Goal: Information Seeking & Learning: Learn about a topic

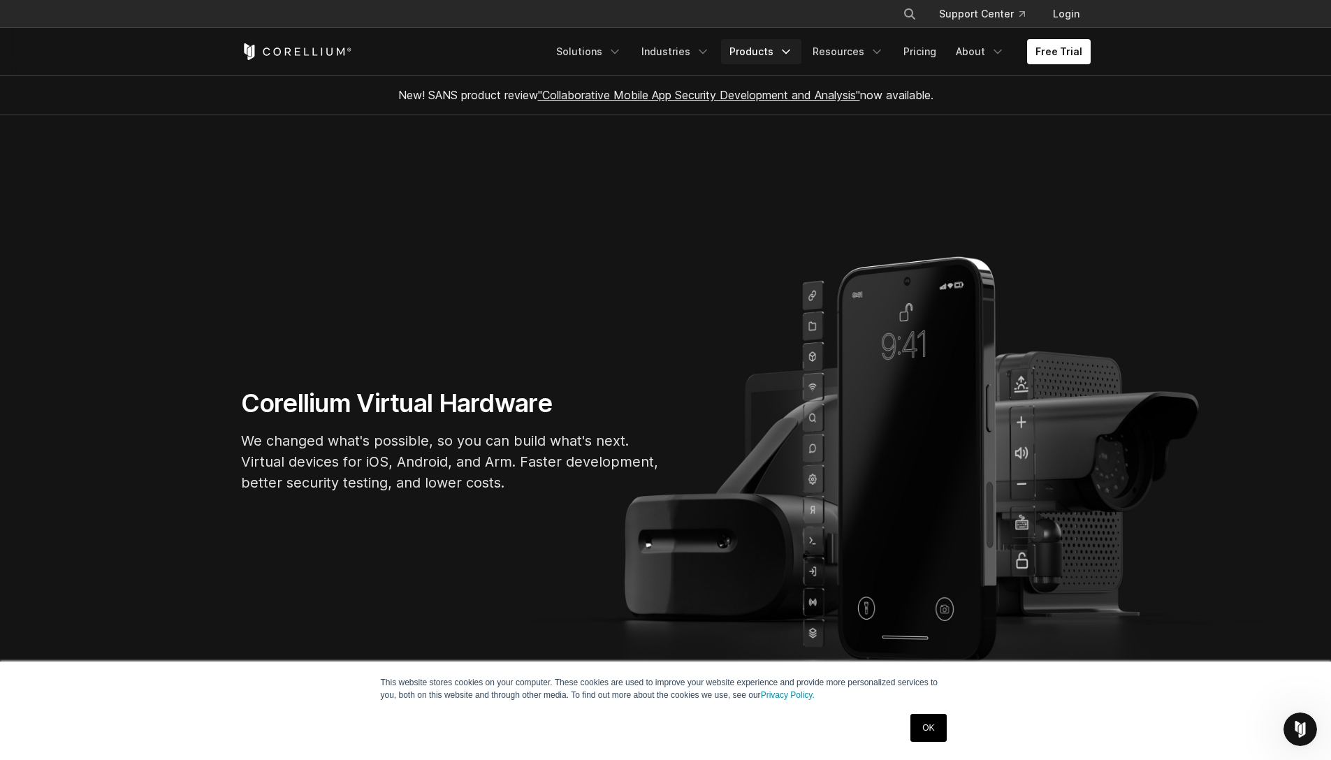
click at [773, 45] on link "Products" at bounding box center [761, 51] width 80 height 25
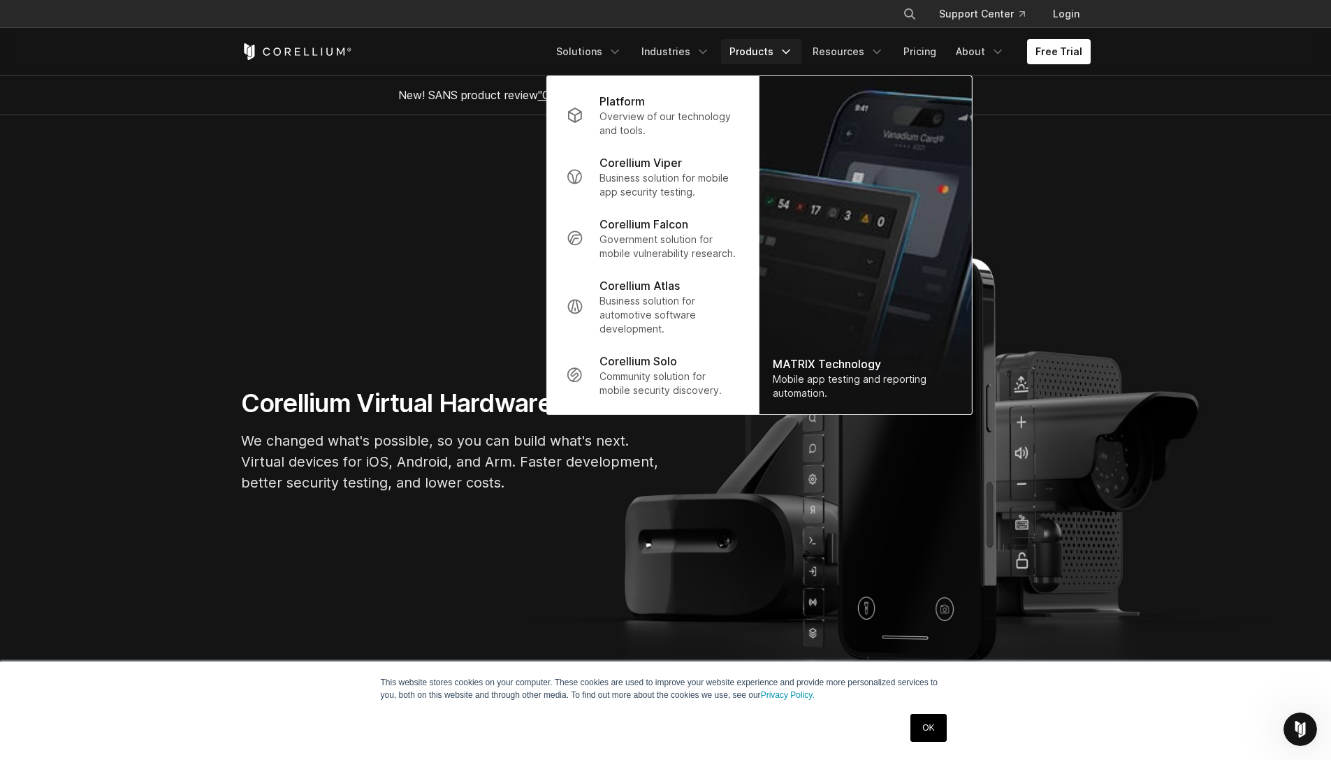
click at [773, 45] on link "Products" at bounding box center [761, 51] width 80 height 25
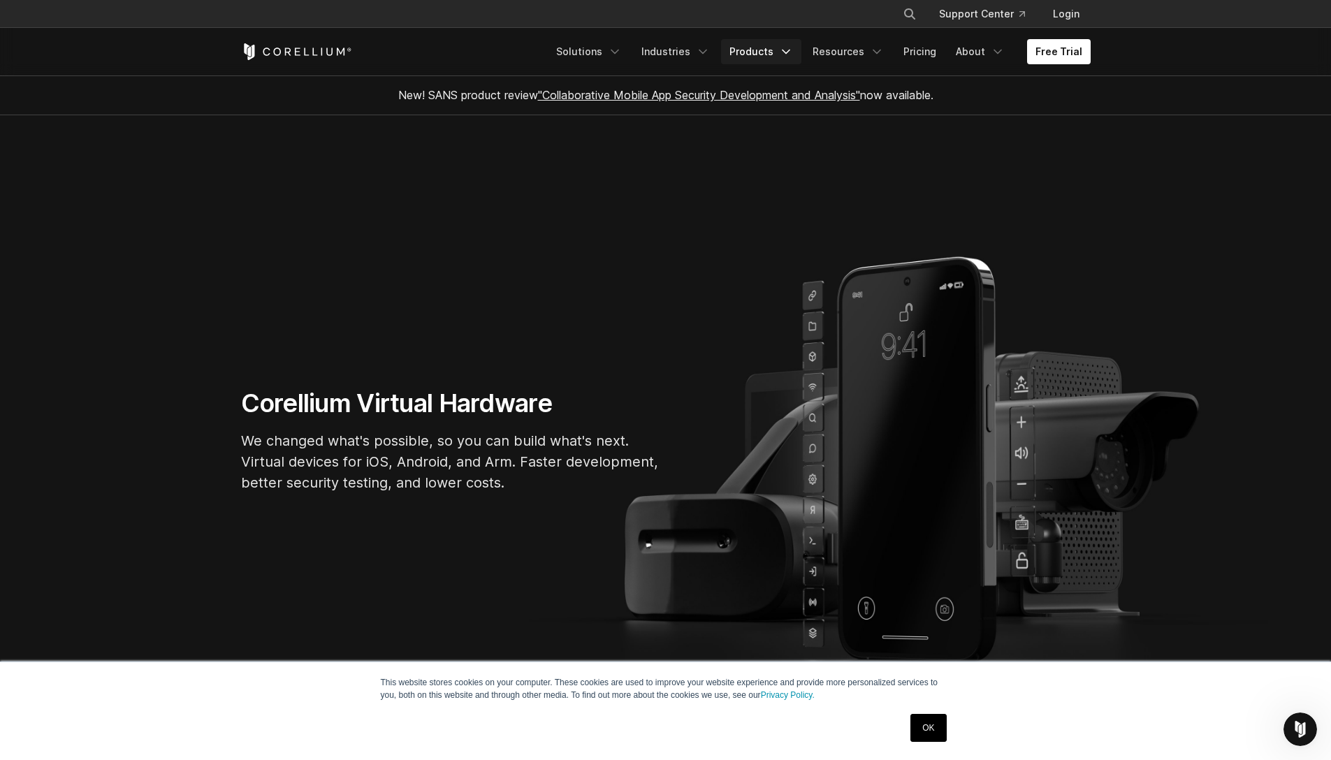
click at [753, 54] on link "Products" at bounding box center [761, 51] width 80 height 25
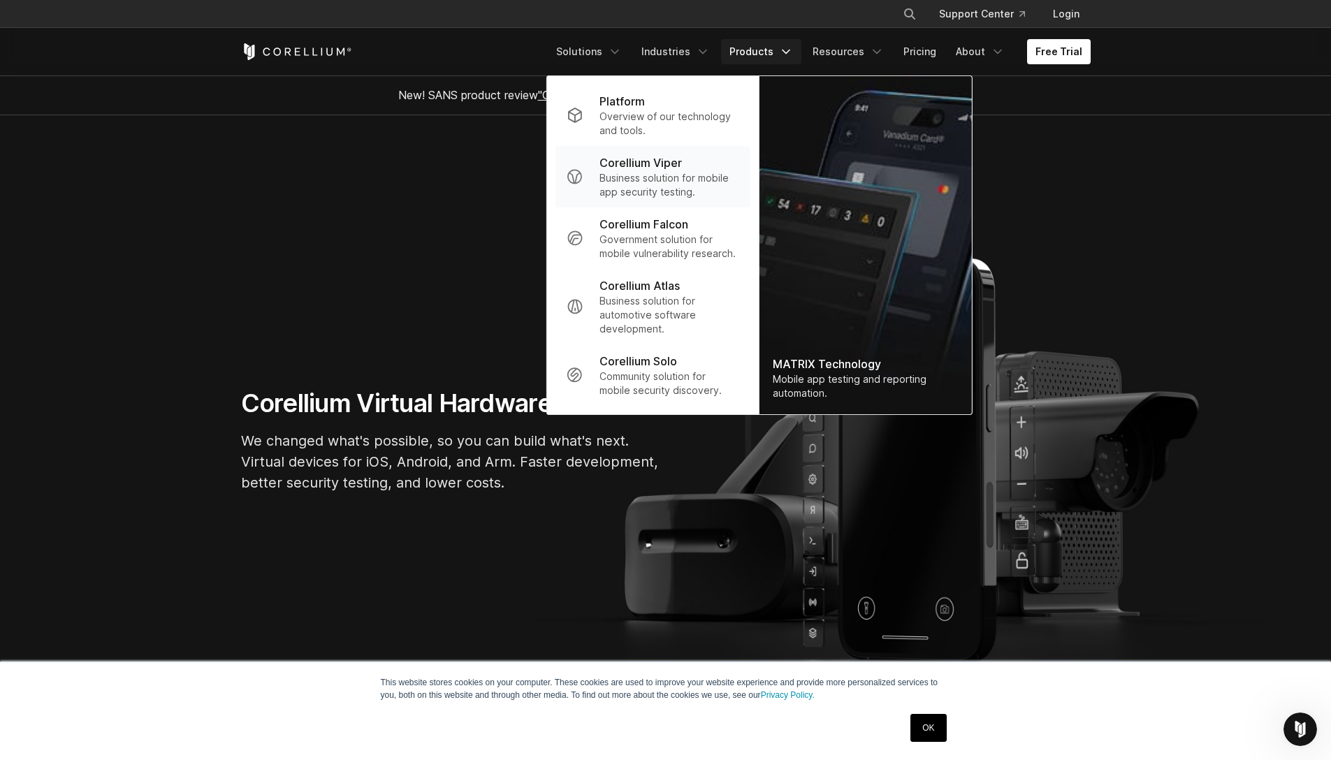
click at [643, 171] on p "Business solution for mobile app security testing." at bounding box center [668, 185] width 139 height 28
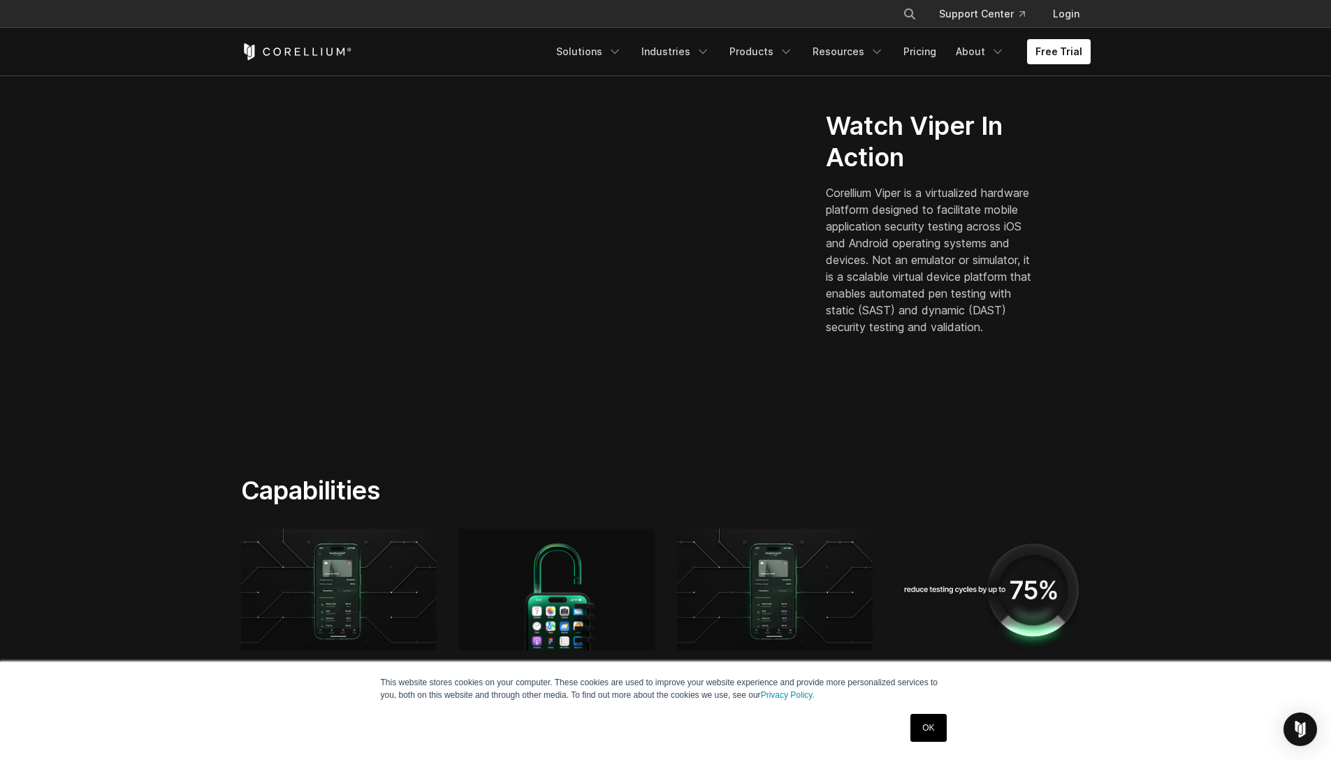
scroll to position [346, 0]
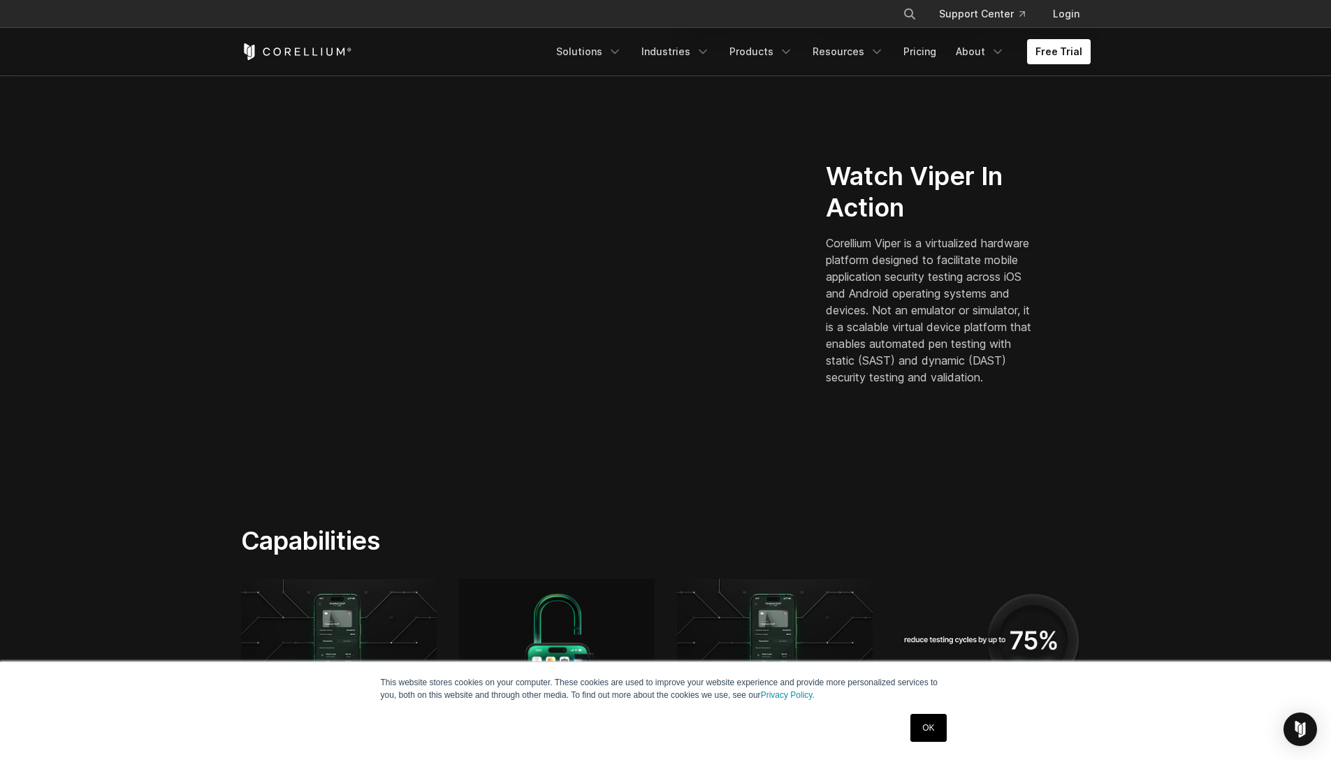
click at [925, 714] on link "OK" at bounding box center [928, 728] width 36 height 28
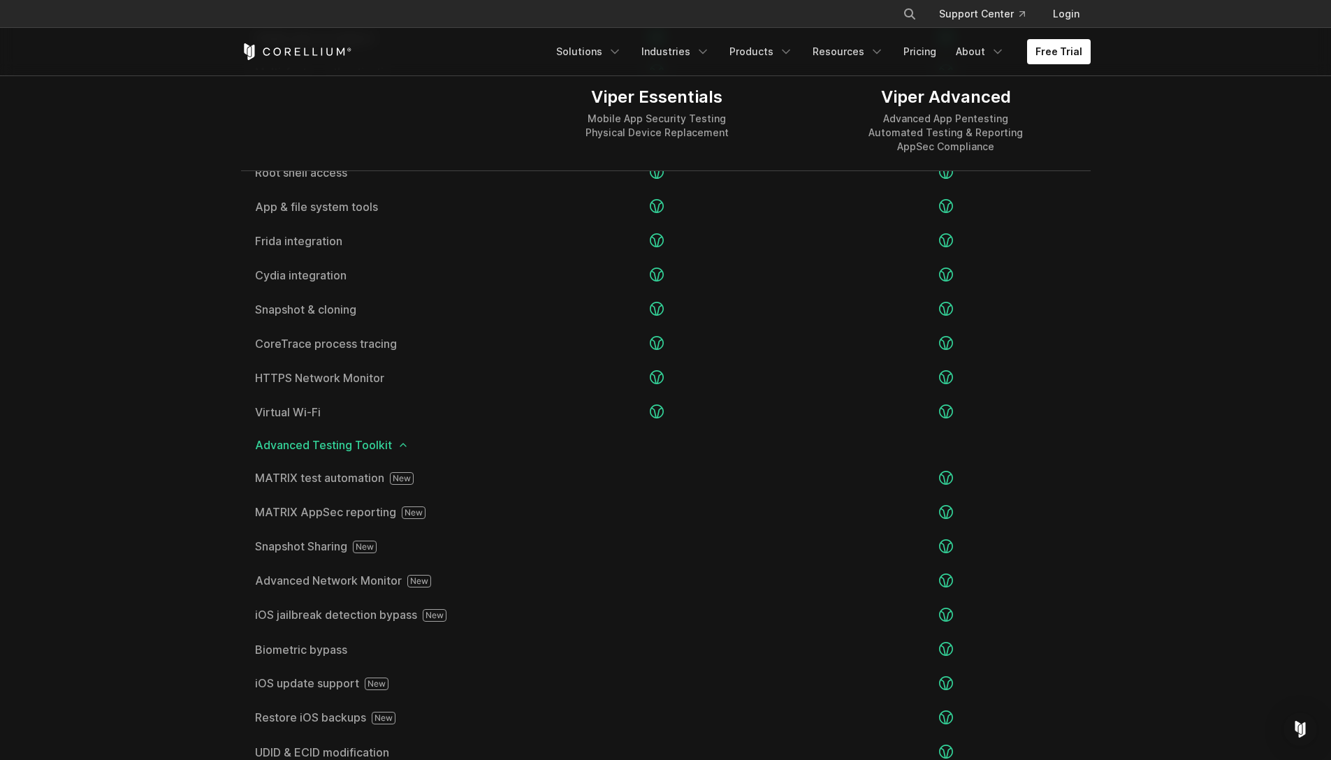
scroll to position [2509, 0]
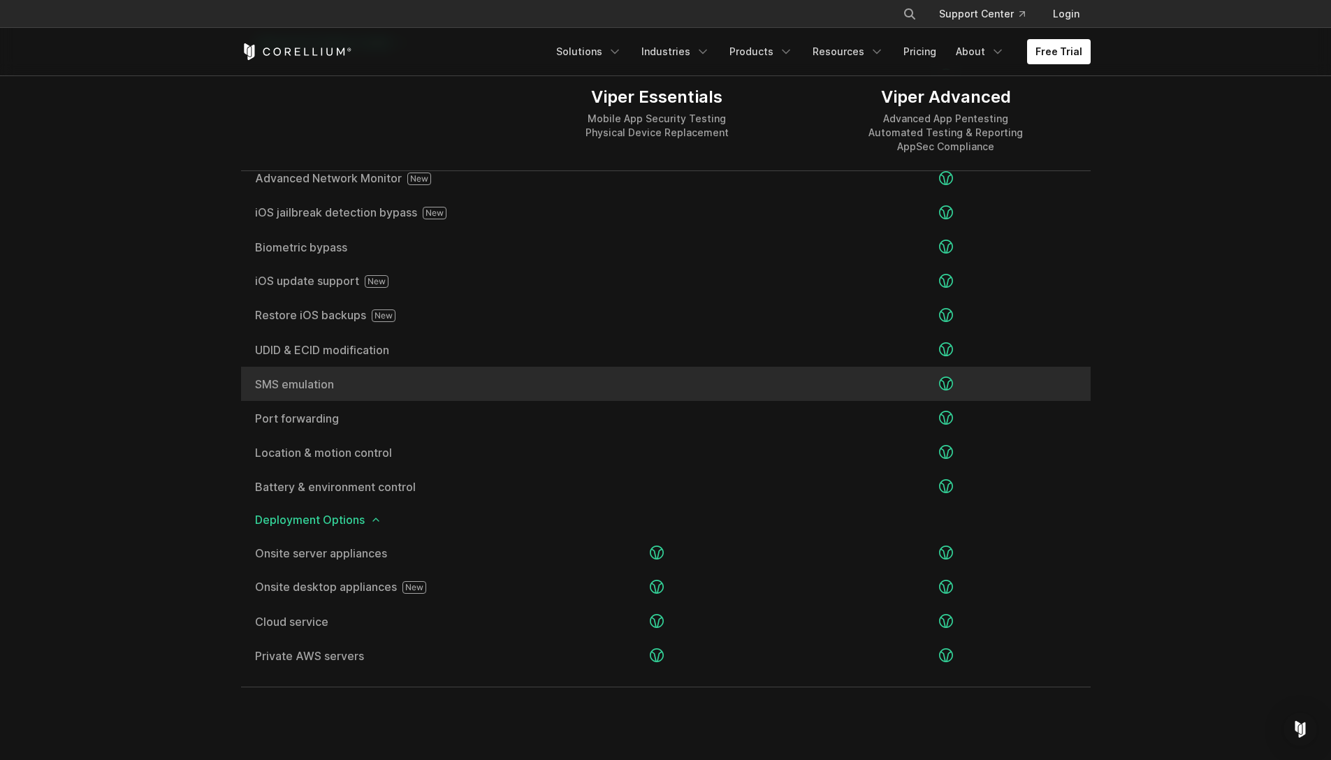
click at [1076, 397] on div at bounding box center [945, 384] width 289 height 34
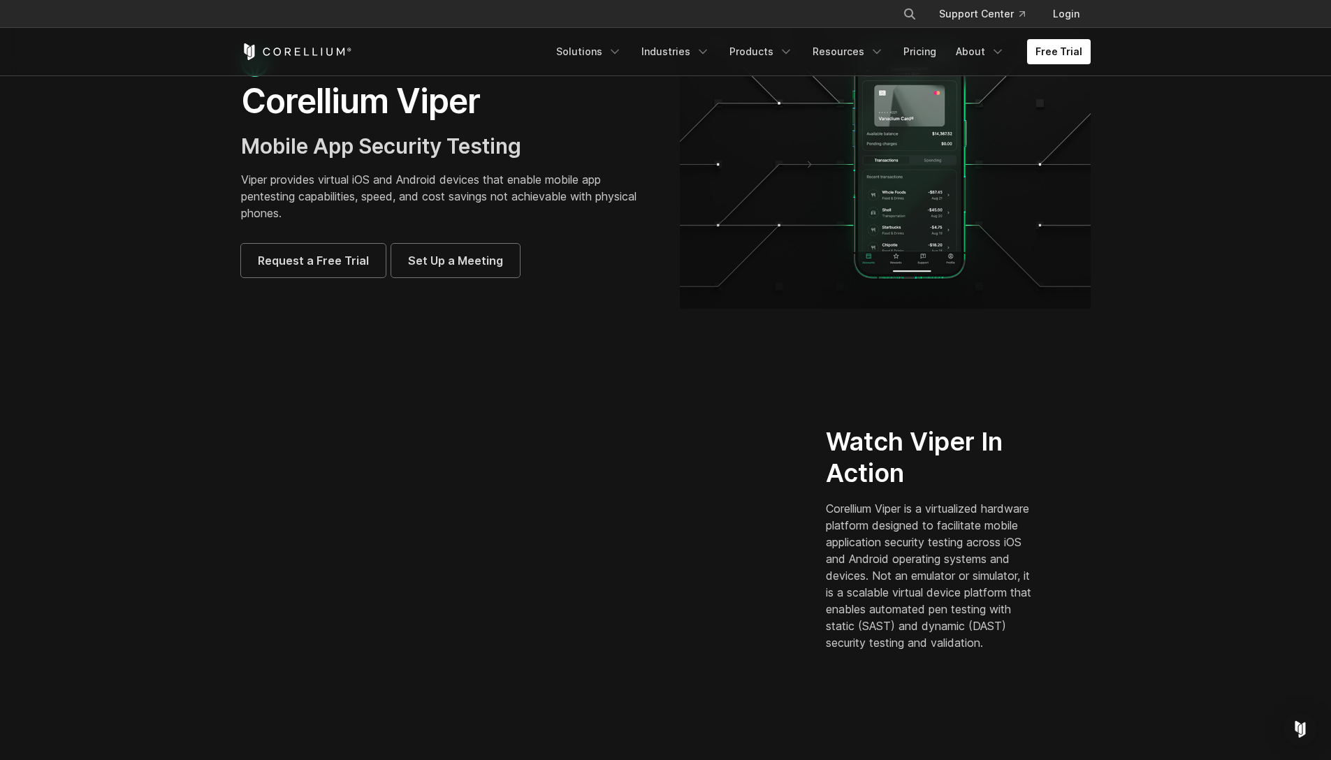
scroll to position [0, 0]
